Goal: Task Accomplishment & Management: Use online tool/utility

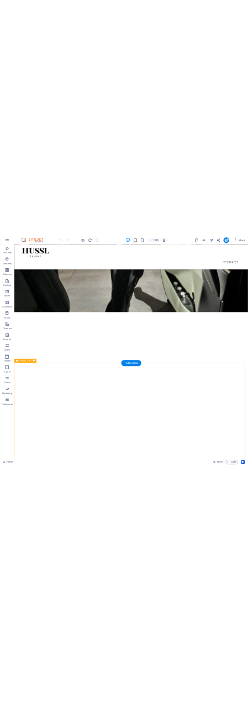
scroll to position [772, 0]
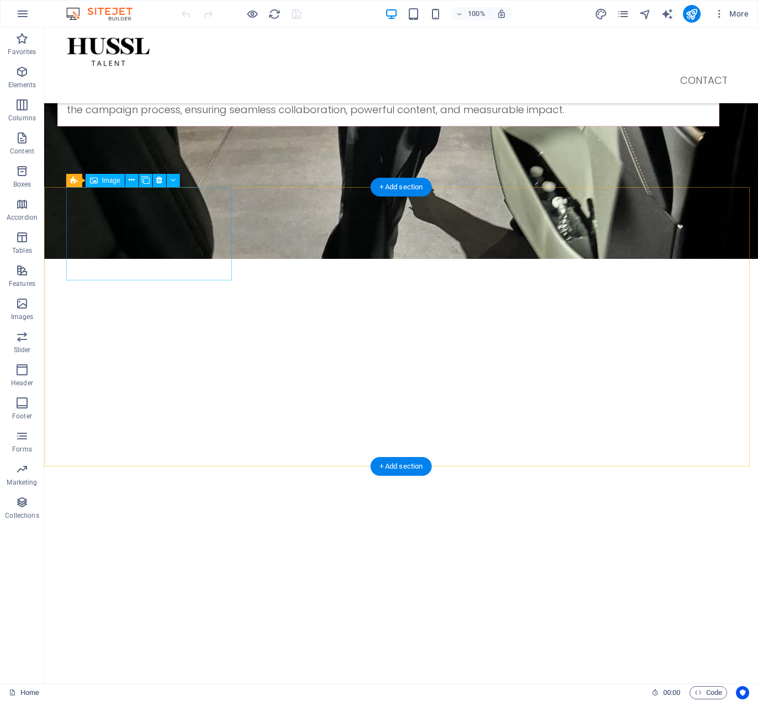
click at [190, 244] on figure at bounding box center [140, 233] width 166 height 93
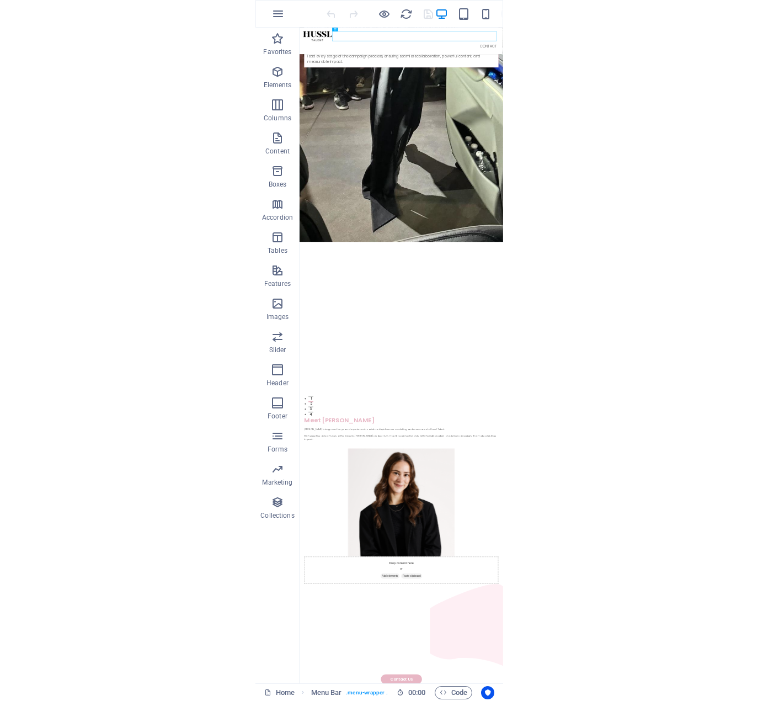
scroll to position [166, 0]
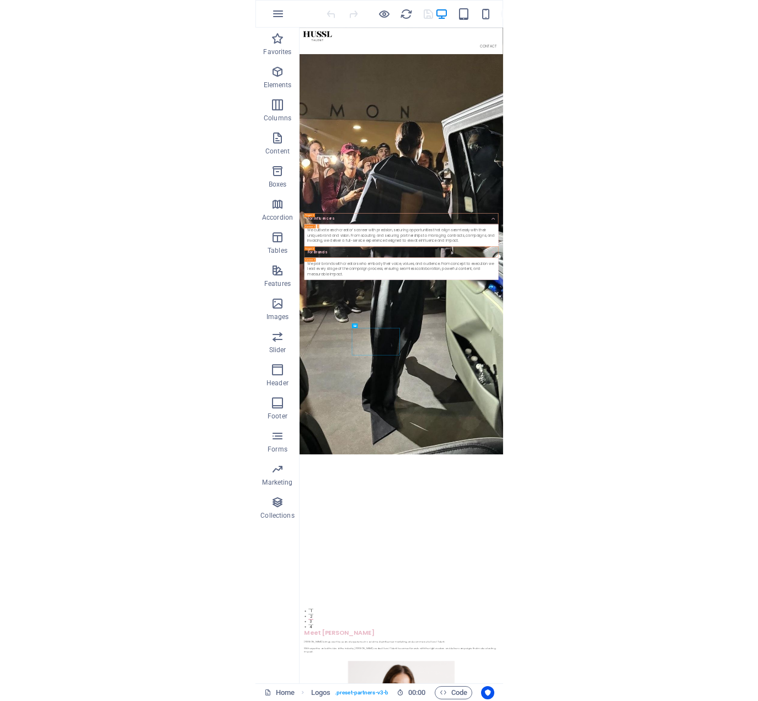
scroll to position [744, 0]
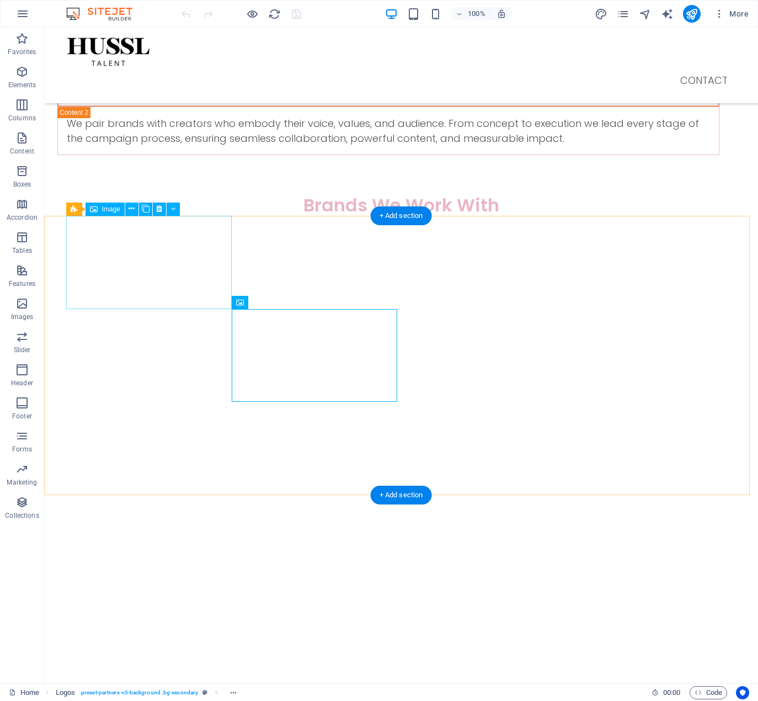
click at [191, 260] on figure at bounding box center [140, 262] width 166 height 93
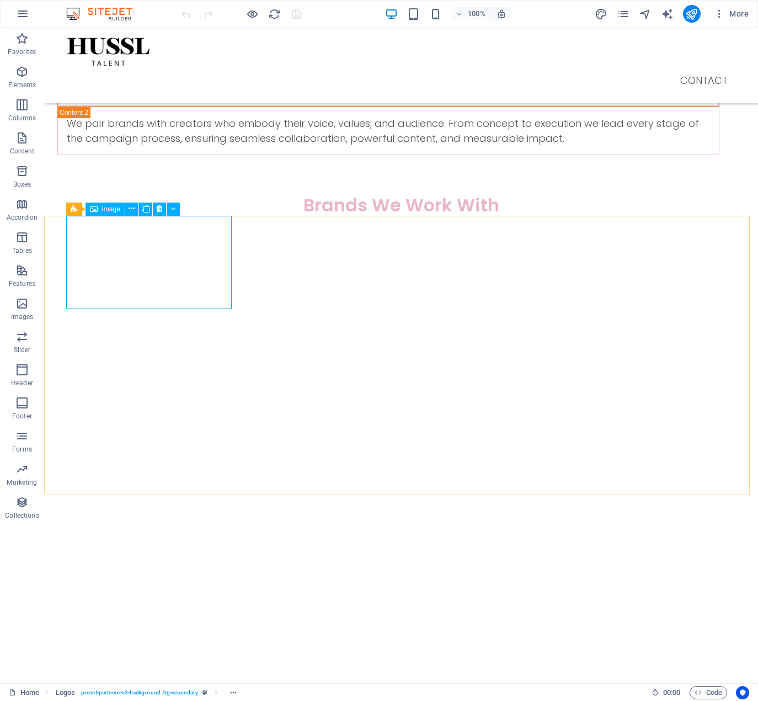
click at [102, 209] on span "Image" at bounding box center [111, 209] width 18 height 7
click at [171, 205] on icon at bounding box center [172, 209] width 5 height 12
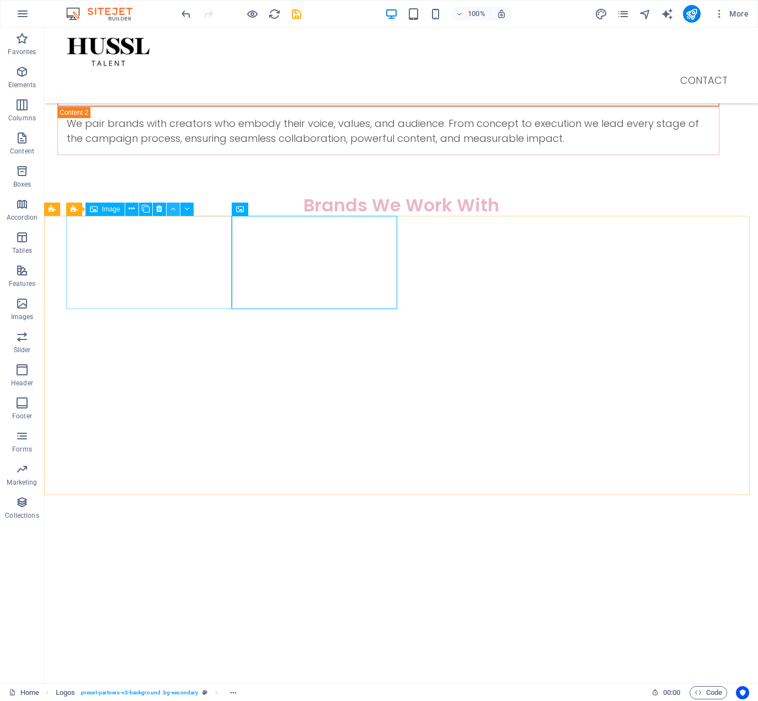
click at [173, 210] on icon at bounding box center [172, 209] width 5 height 12
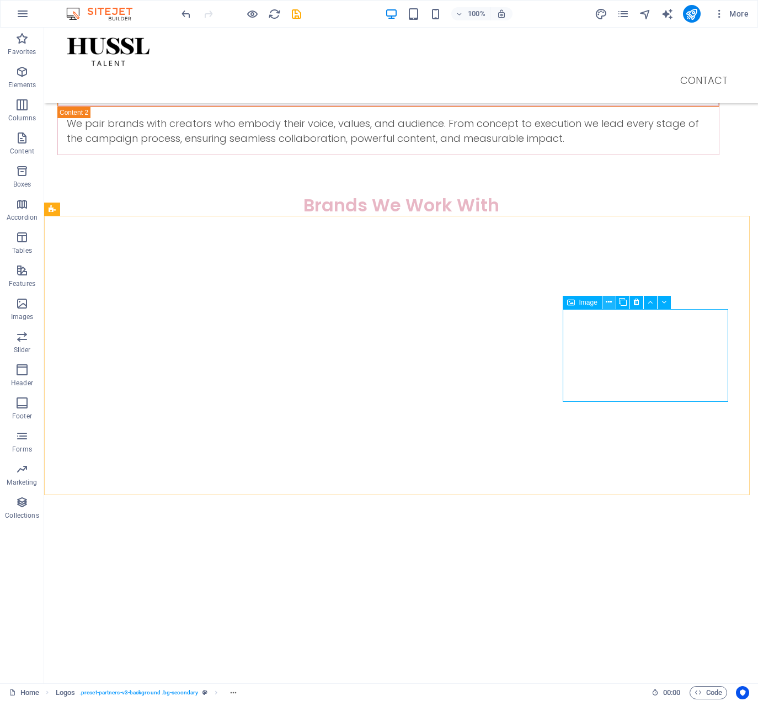
click at [612, 302] on icon at bounding box center [609, 302] width 6 height 12
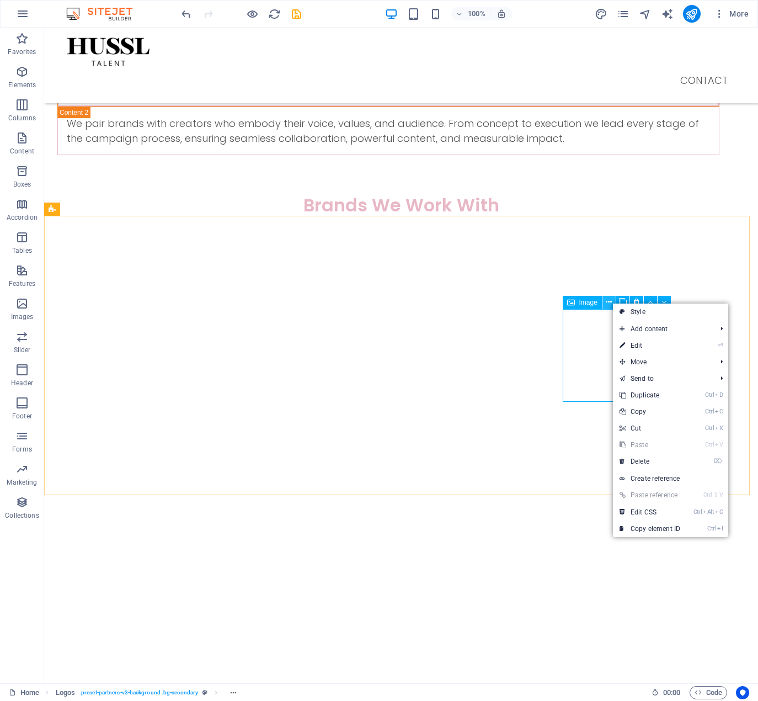
click at [612, 302] on icon at bounding box center [609, 302] width 6 height 12
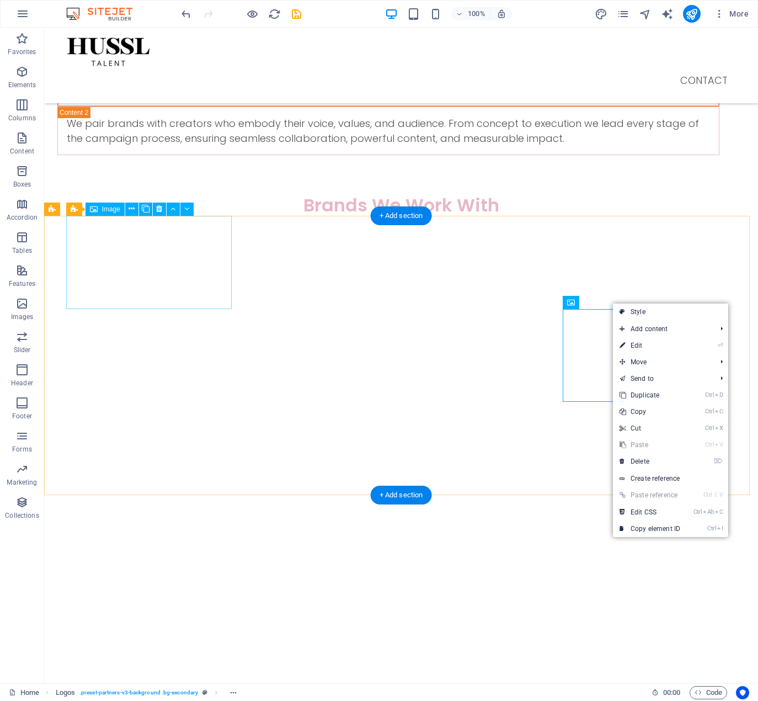
click at [178, 307] on figure at bounding box center [140, 262] width 166 height 93
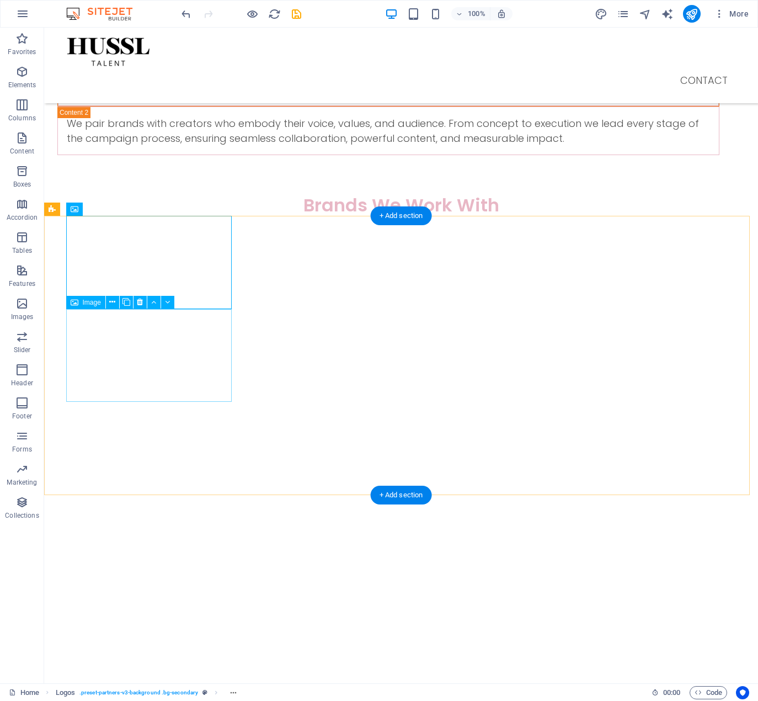
click at [173, 588] on figure at bounding box center [140, 634] width 166 height 93
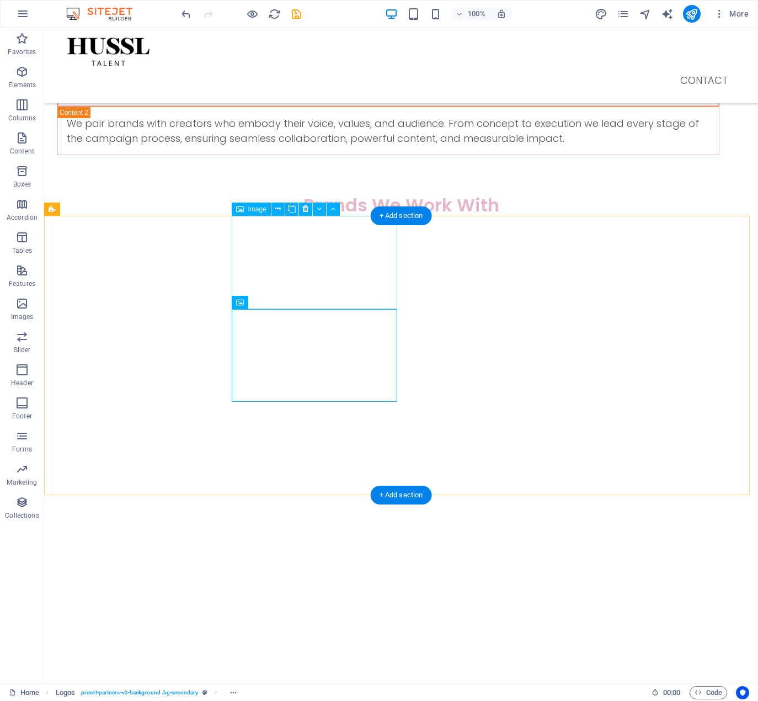
click at [223, 309] on figure at bounding box center [140, 355] width 166 height 93
click at [223, 402] on figure at bounding box center [140, 448] width 166 height 93
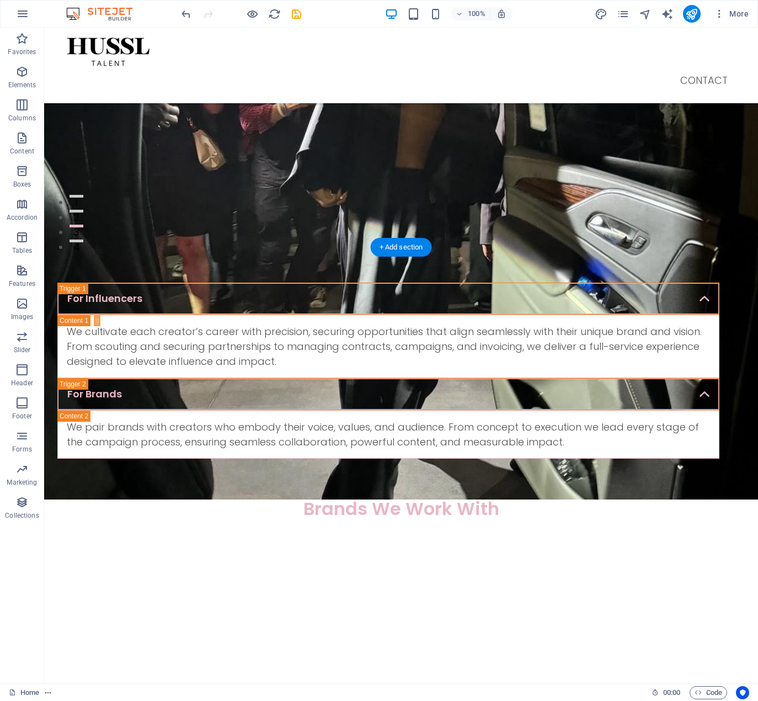
scroll to position [497, 0]
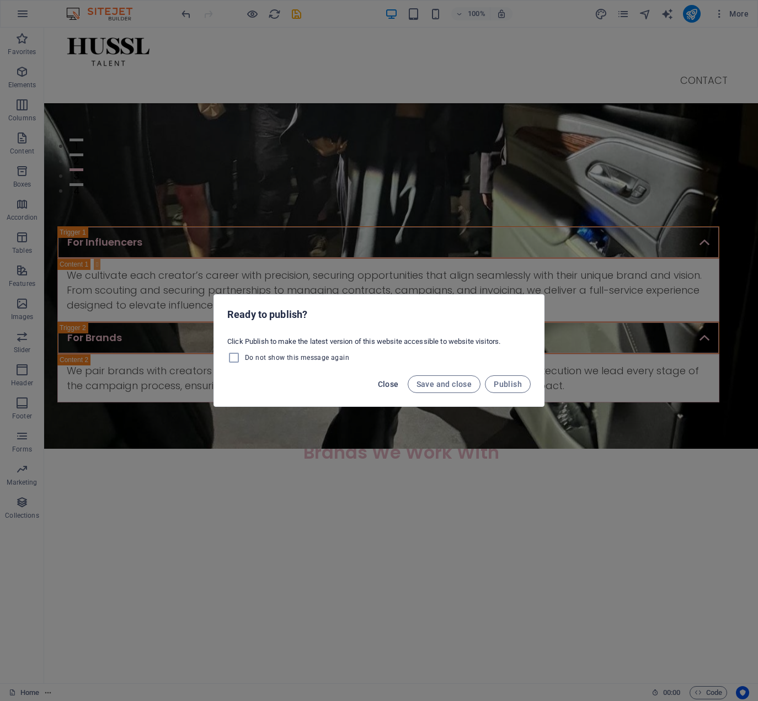
click at [395, 384] on span "Close" at bounding box center [388, 384] width 21 height 9
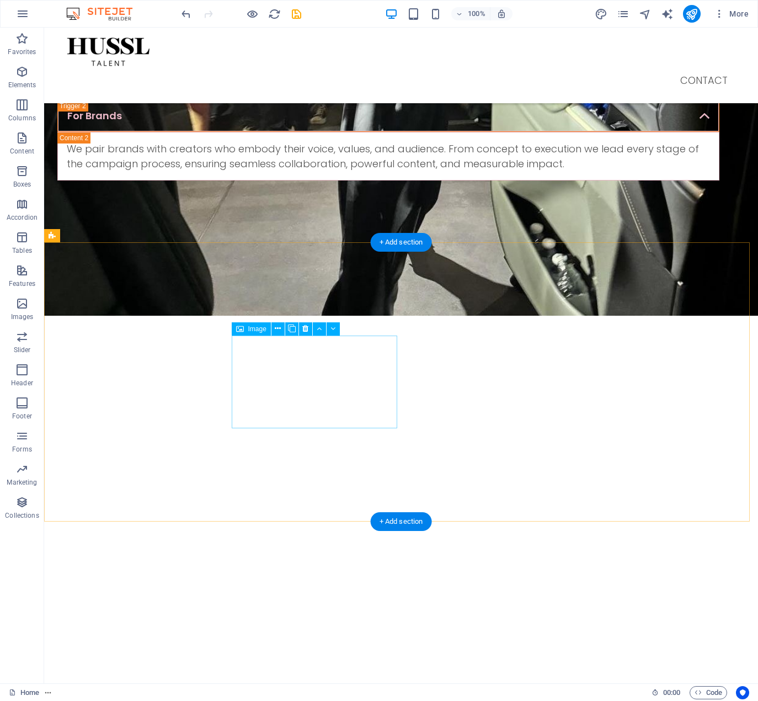
scroll to position [828, 0]
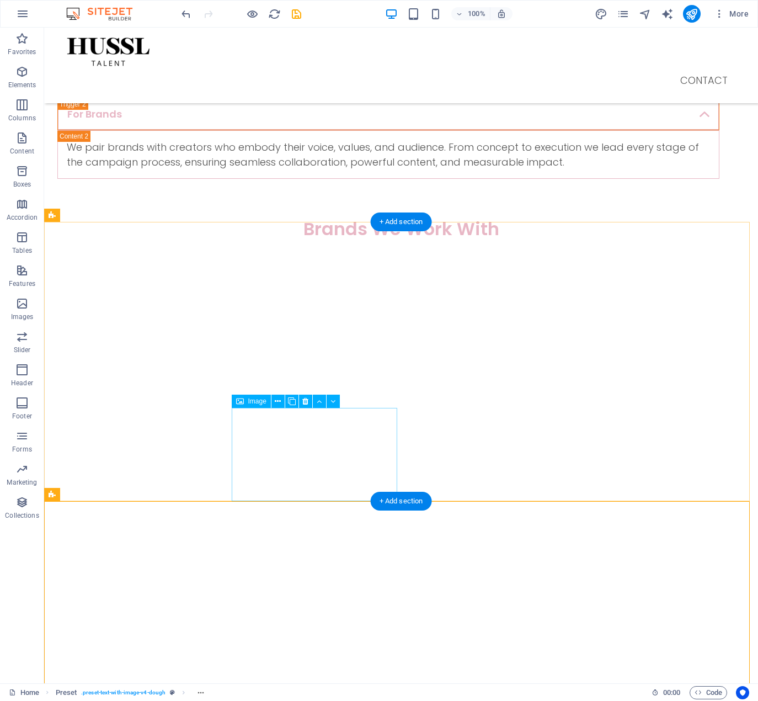
scroll to position [754, 0]
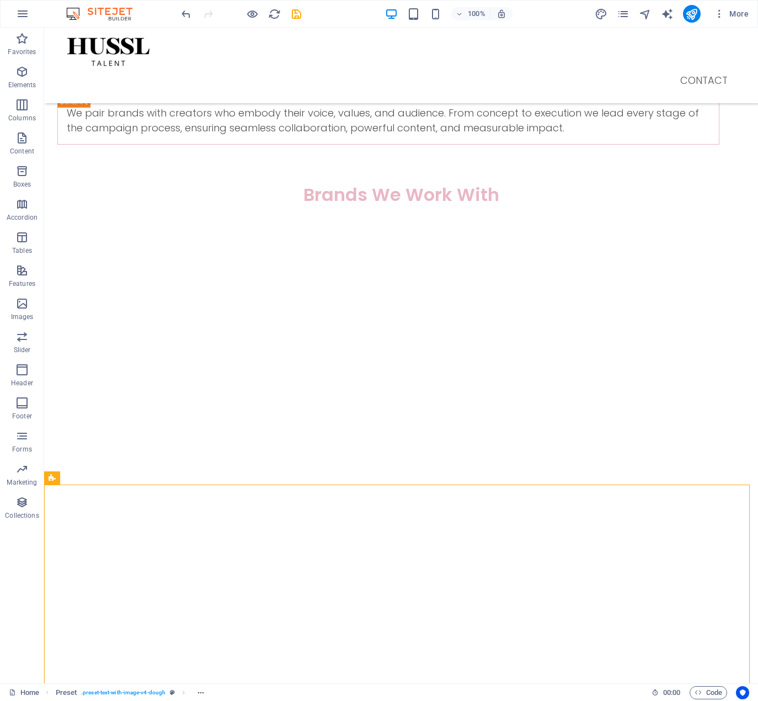
drag, startPoint x: 9, startPoint y: 598, endPoint x: 3, endPoint y: 652, distance: 55.0
click at [11, 652] on div "Favorites Elements Columns Content Boxes Accordion Tables Features Images Slide…" at bounding box center [22, 355] width 44 height 655
click at [83, 292] on span "Image" at bounding box center [92, 292] width 18 height 7
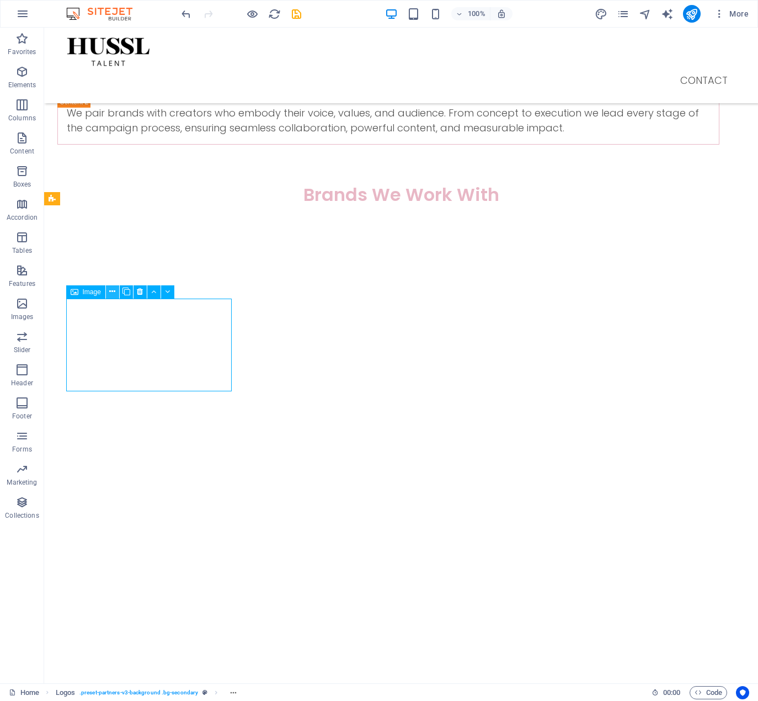
click at [115, 293] on icon at bounding box center [112, 292] width 6 height 12
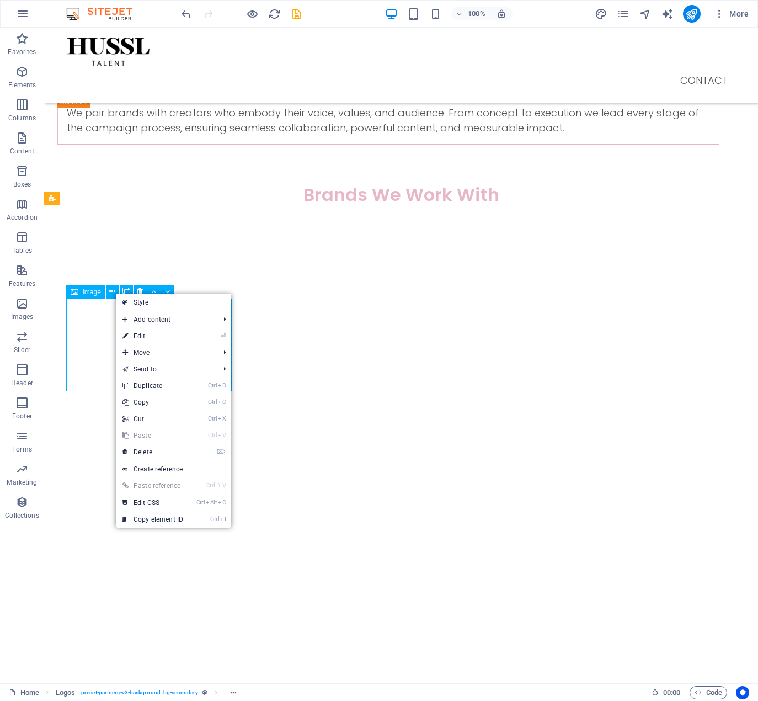
click at [109, 578] on figure at bounding box center [140, 624] width 166 height 93
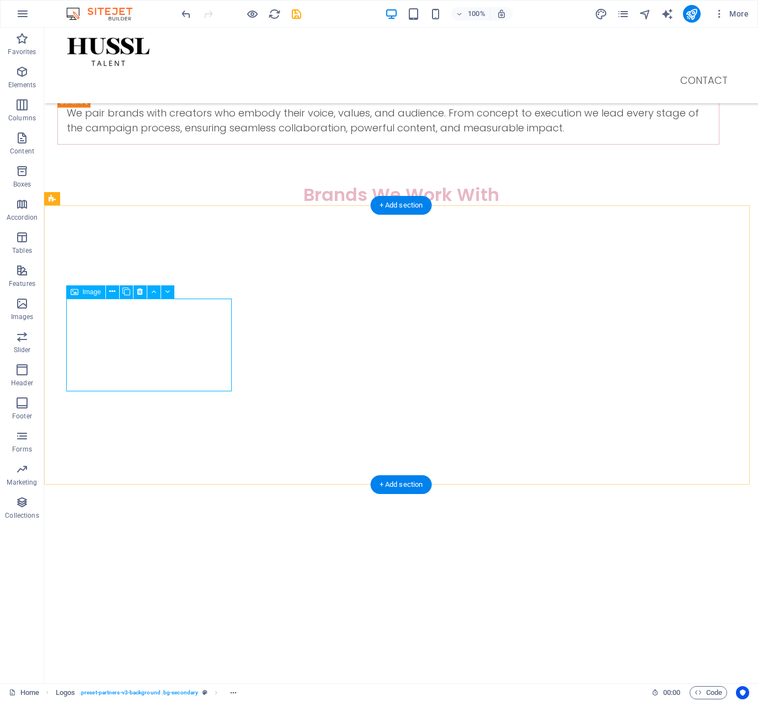
click at [102, 578] on figure at bounding box center [140, 624] width 166 height 93
click at [110, 220] on figure at bounding box center [140, 251] width 166 height 93
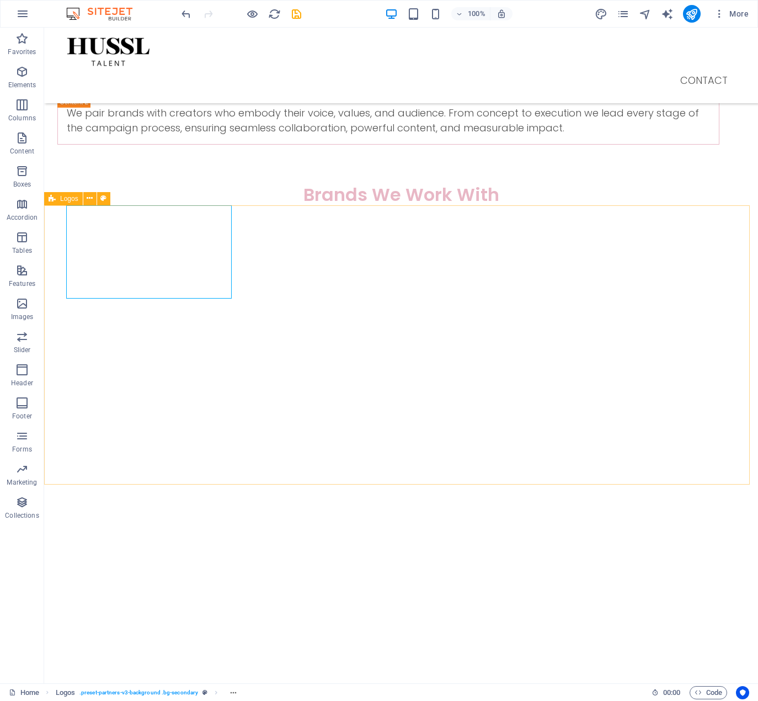
click at [68, 196] on span "Logos" at bounding box center [69, 198] width 18 height 7
click at [92, 200] on icon at bounding box center [90, 199] width 6 height 12
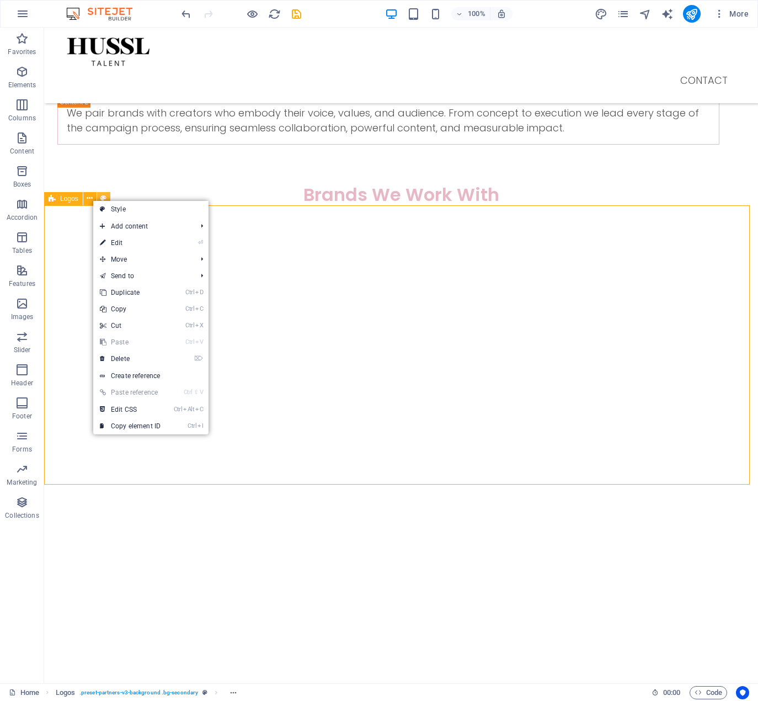
click at [106, 197] on button at bounding box center [103, 198] width 13 height 13
select select "rem"
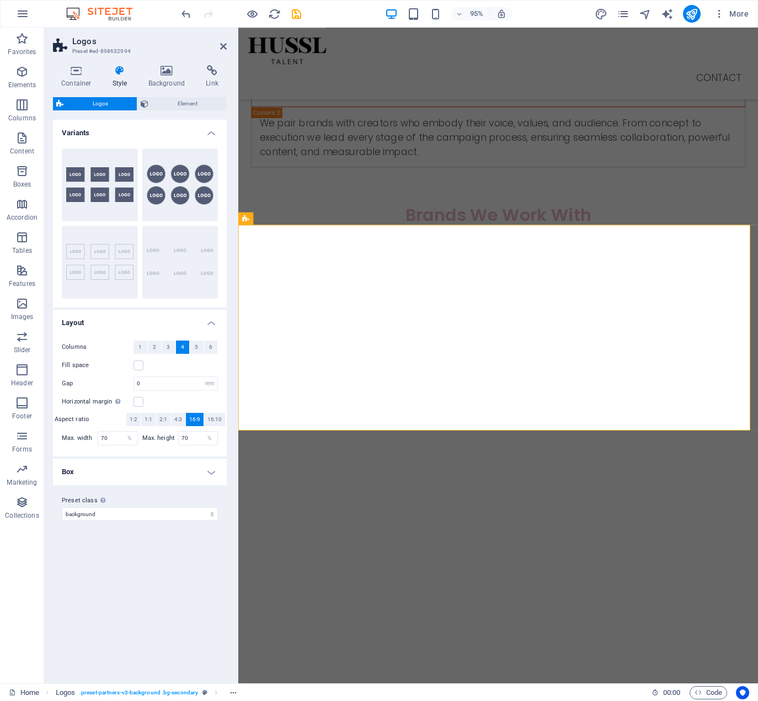
click at [227, 46] on aside "Logos Preset #ed-898632994 Container Style Background Link Size Height Default …" at bounding box center [141, 355] width 194 height 655
click at [224, 46] on icon at bounding box center [223, 46] width 7 height 9
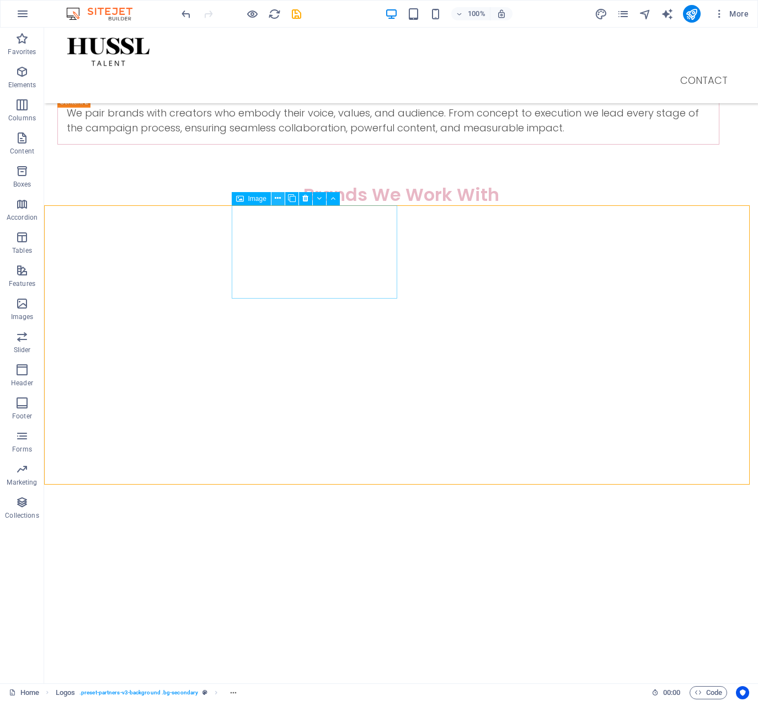
click at [282, 199] on button at bounding box center [277, 198] width 13 height 13
click at [272, 195] on button at bounding box center [277, 198] width 13 height 13
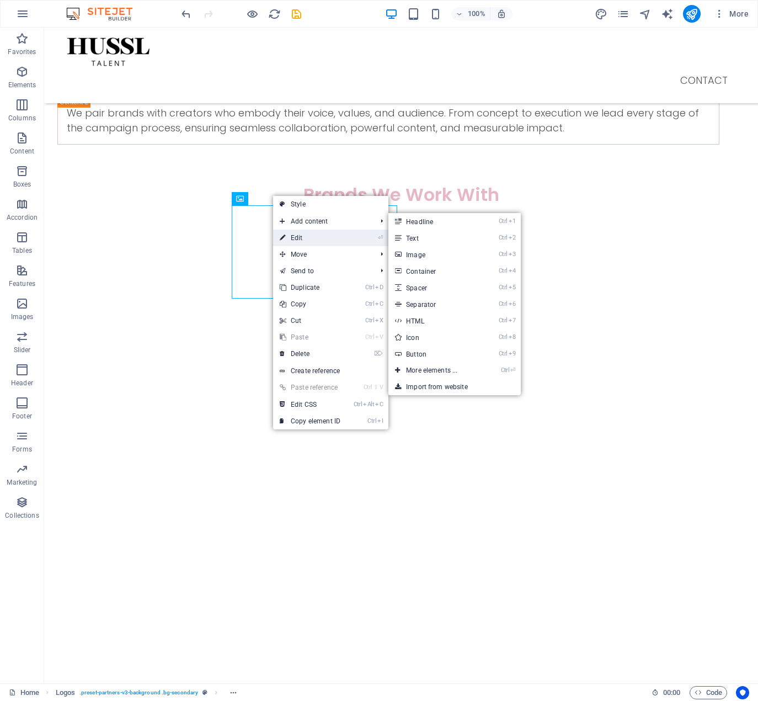
click at [294, 239] on link "⏎ Edit" at bounding box center [310, 238] width 74 height 17
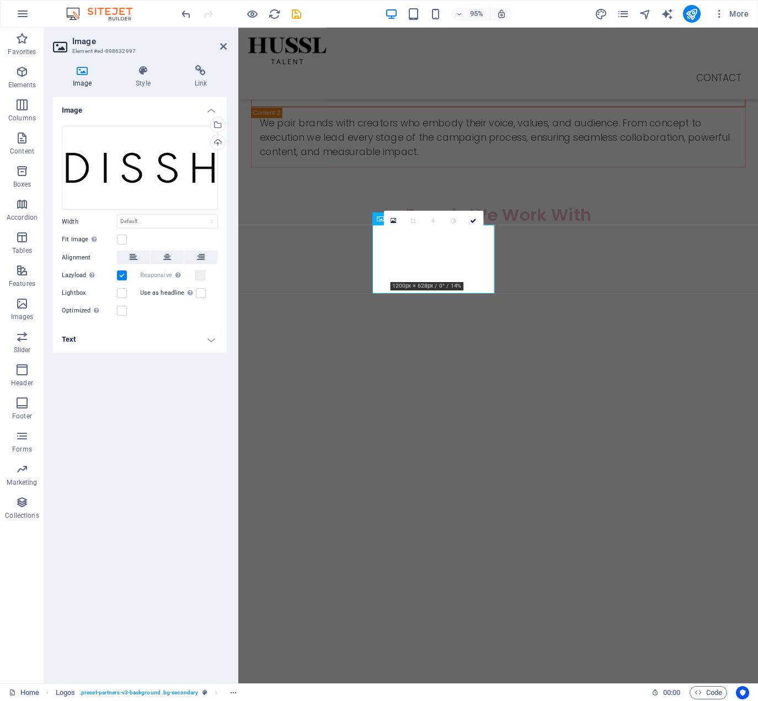
click at [124, 278] on label at bounding box center [122, 275] width 10 height 10
click at [0, 0] on input "Lazyload Loading images after the page loads improves page speed." at bounding box center [0, 0] width 0 height 0
click at [329, 168] on div "We pair brands with creators who embody their voice, values, and audience. From…" at bounding box center [512, 142] width 521 height 63
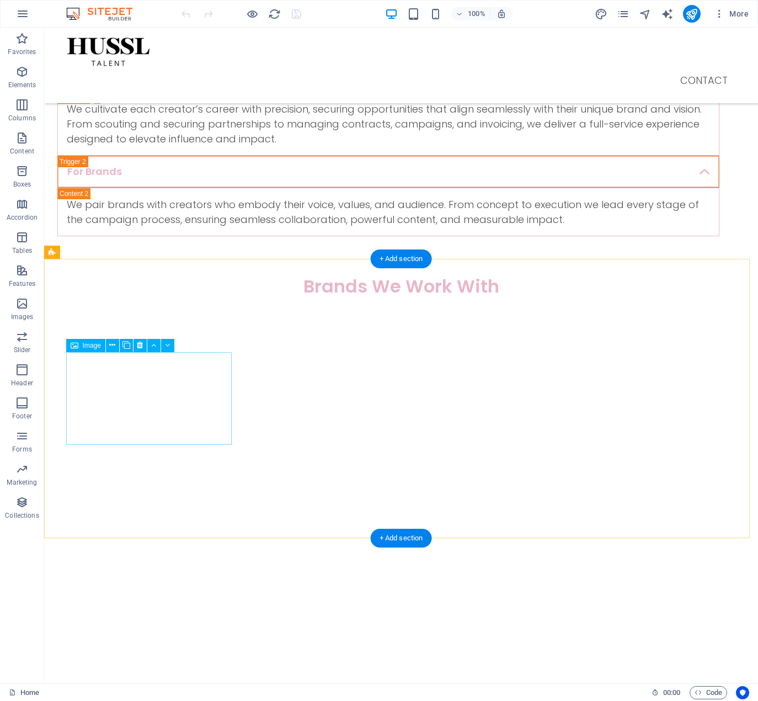
scroll to position [662, 0]
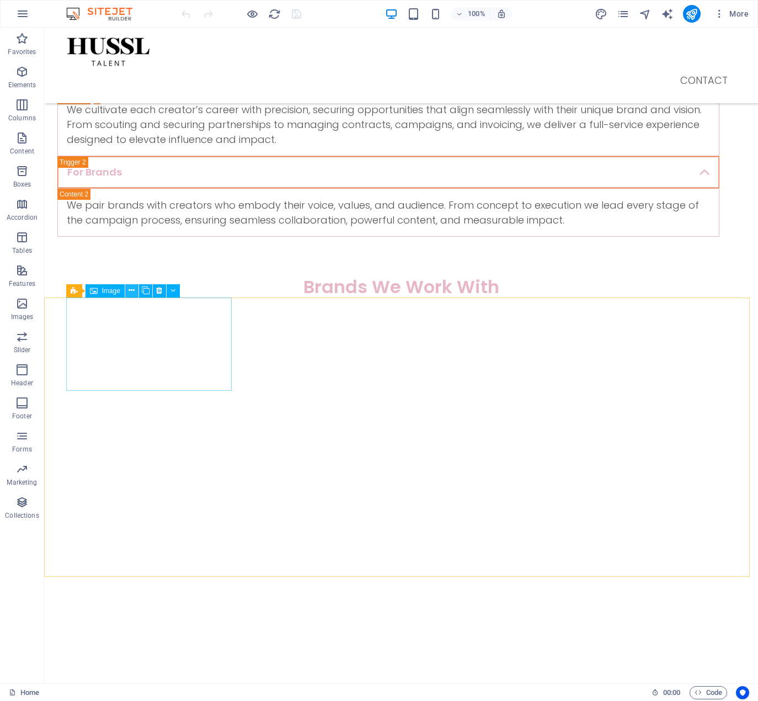
click at [135, 293] on icon at bounding box center [132, 291] width 6 height 12
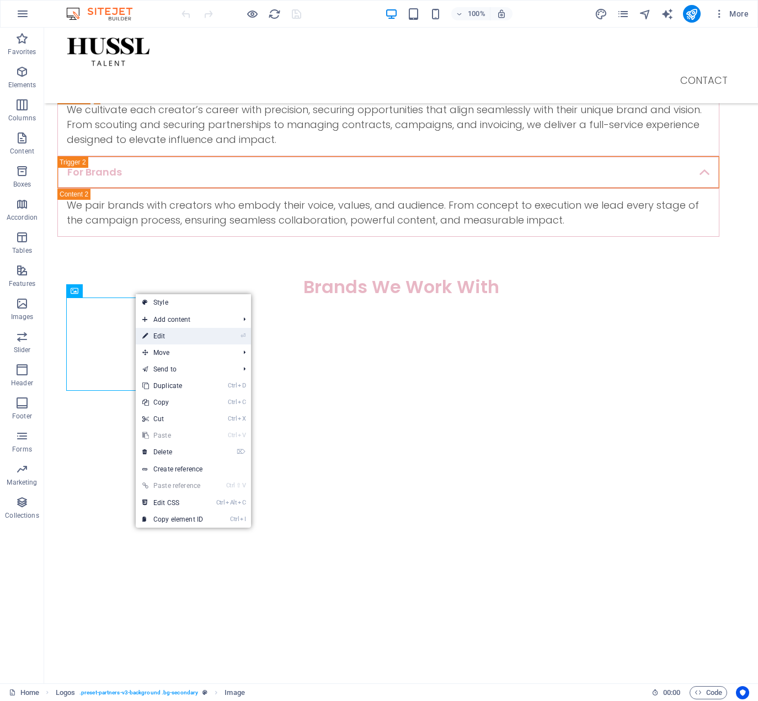
click at [171, 335] on link "⏎ Edit" at bounding box center [173, 336] width 74 height 17
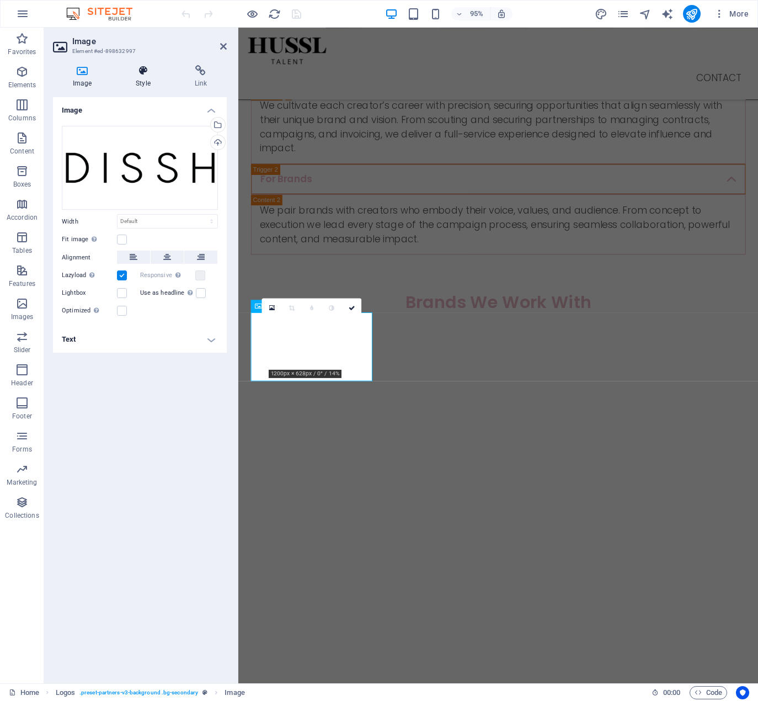
click at [145, 77] on h4 "Style" at bounding box center [145, 76] width 58 height 23
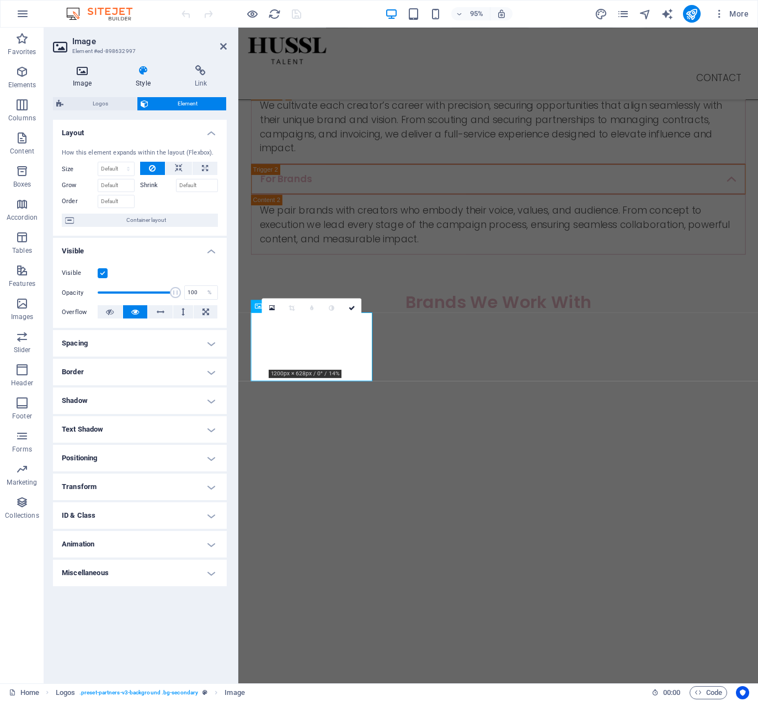
click at [68, 65] on icon at bounding box center [82, 70] width 58 height 11
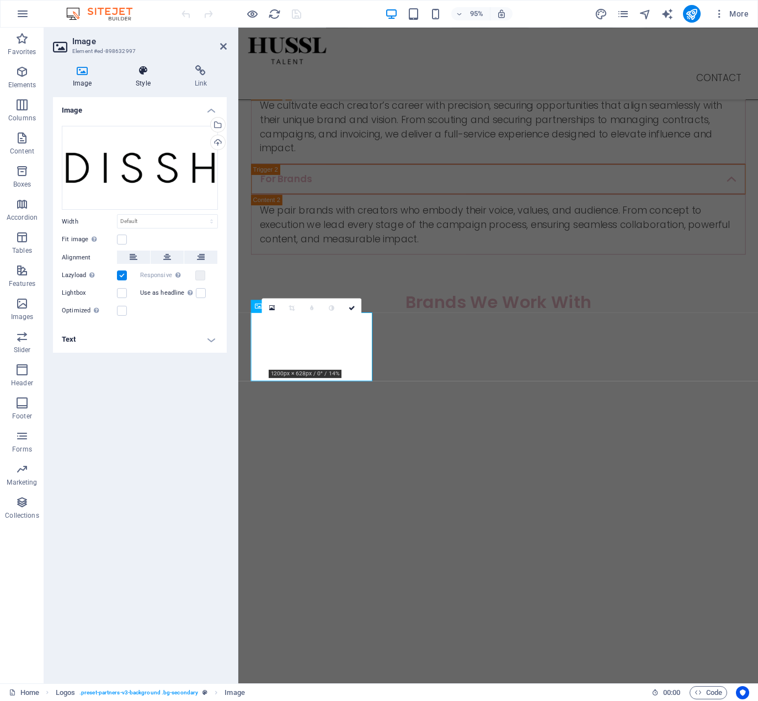
click at [151, 74] on icon at bounding box center [143, 70] width 54 height 11
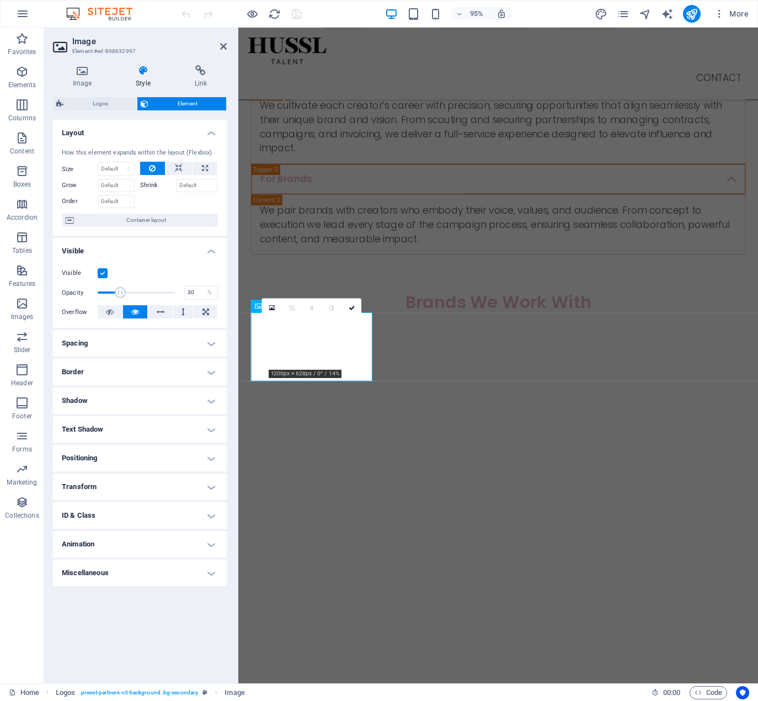
drag, startPoint x: 173, startPoint y: 291, endPoint x: 120, endPoint y: 294, distance: 52.5
click at [120, 294] on span at bounding box center [120, 292] width 11 height 11
type input "100"
drag, startPoint x: 119, startPoint y: 294, endPoint x: 206, endPoint y: 295, distance: 87.2
click at [206, 295] on div "Opacity 100 %" at bounding box center [140, 292] width 156 height 17
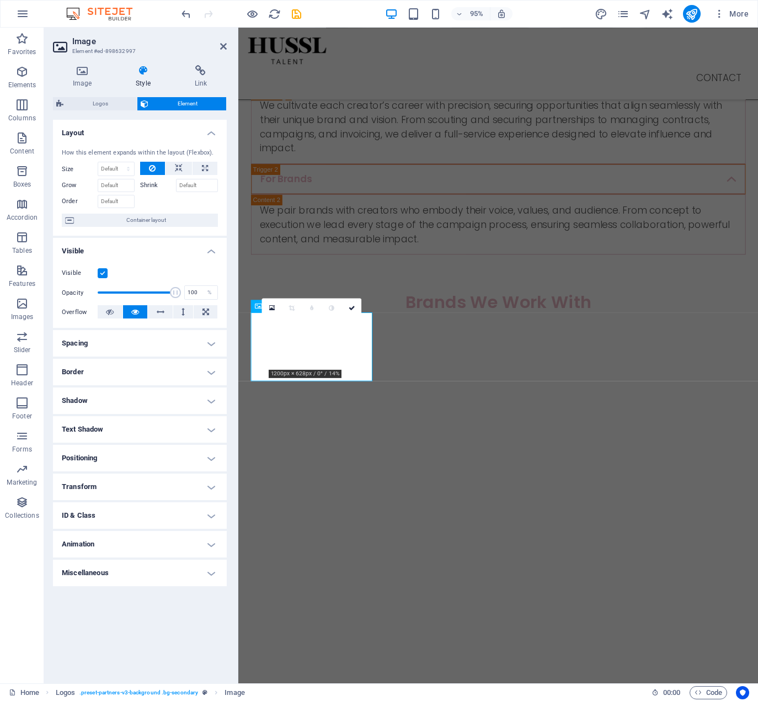
click at [103, 270] on label at bounding box center [103, 273] width 10 height 10
click at [0, 0] on input "Visible" at bounding box center [0, 0] width 0 height 0
click at [103, 273] on label at bounding box center [103, 273] width 10 height 10
click at [0, 0] on input "Visible" at bounding box center [0, 0] width 0 height 0
click at [119, 105] on span "Logos" at bounding box center [100, 103] width 67 height 13
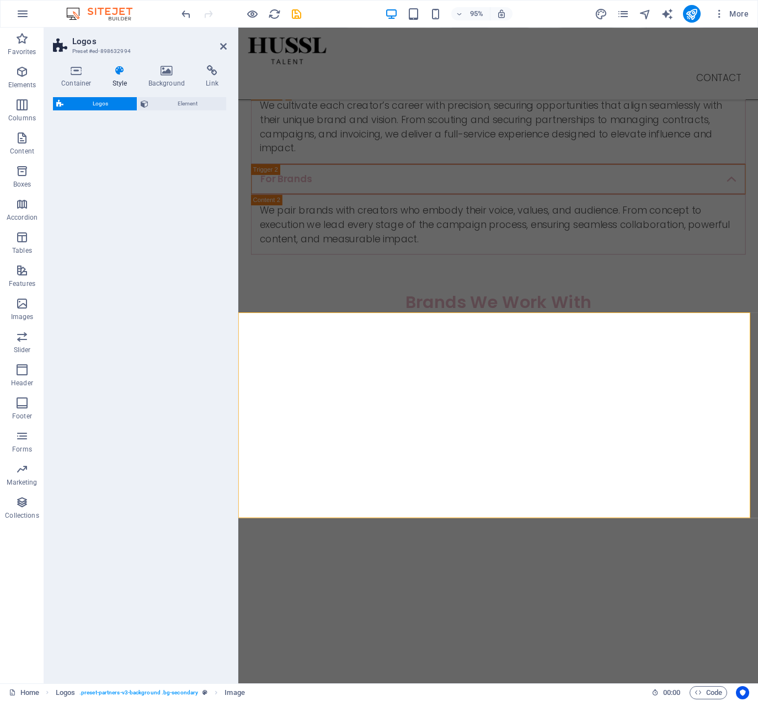
select select "rem"
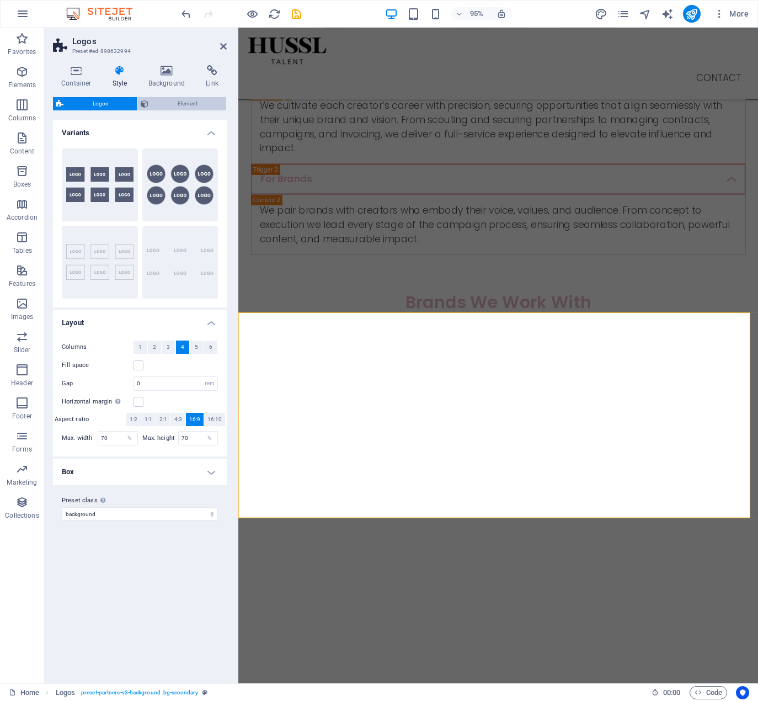
click at [163, 102] on span "Element" at bounding box center [187, 103] width 71 height 13
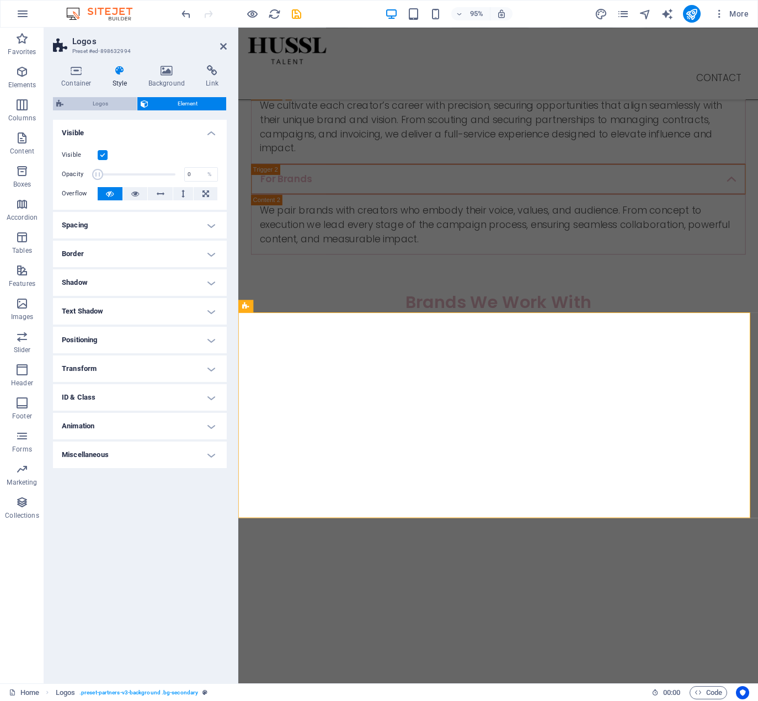
click at [110, 108] on span "Logos" at bounding box center [100, 103] width 67 height 13
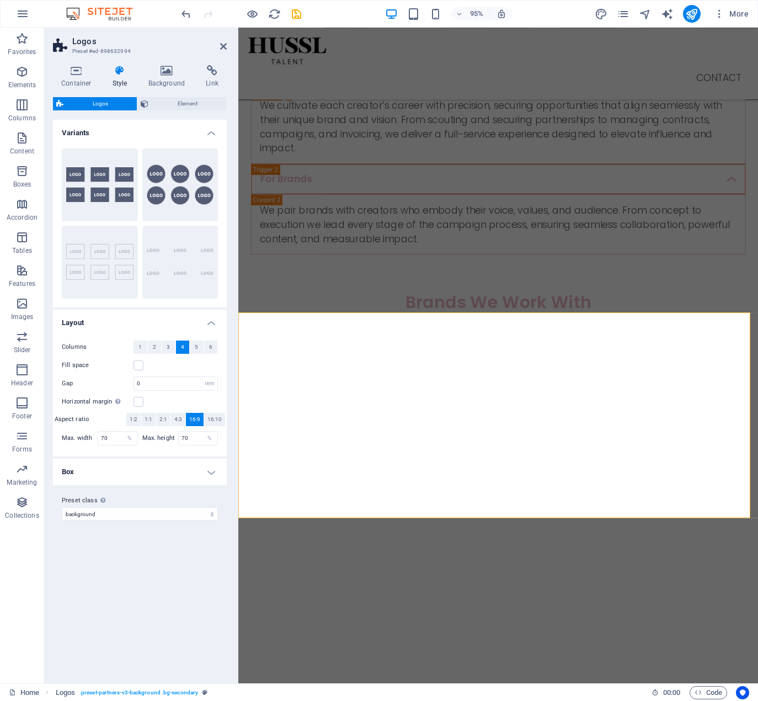
click at [226, 39] on h2 "Logos" at bounding box center [149, 41] width 154 height 10
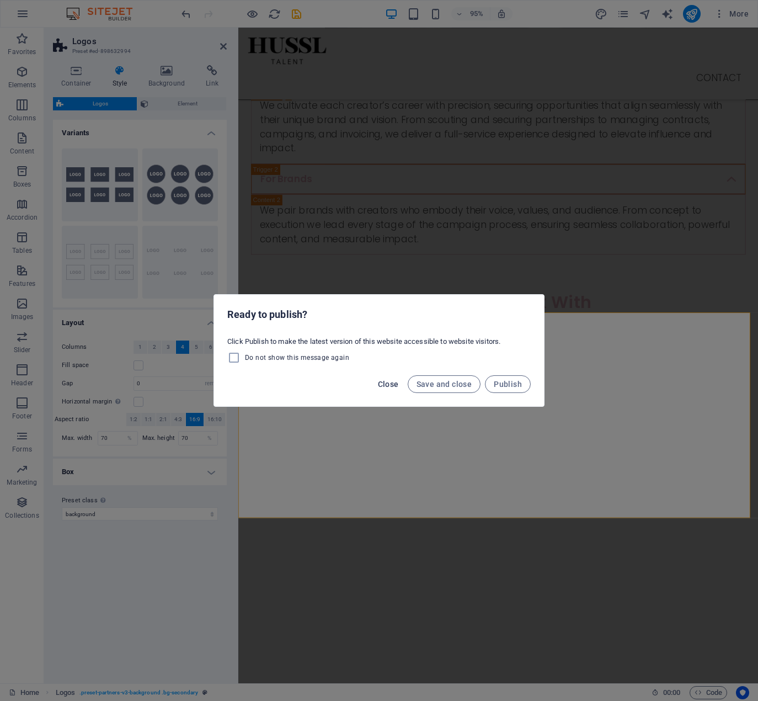
click at [396, 382] on span "Close" at bounding box center [388, 384] width 21 height 9
